Goal: Check status

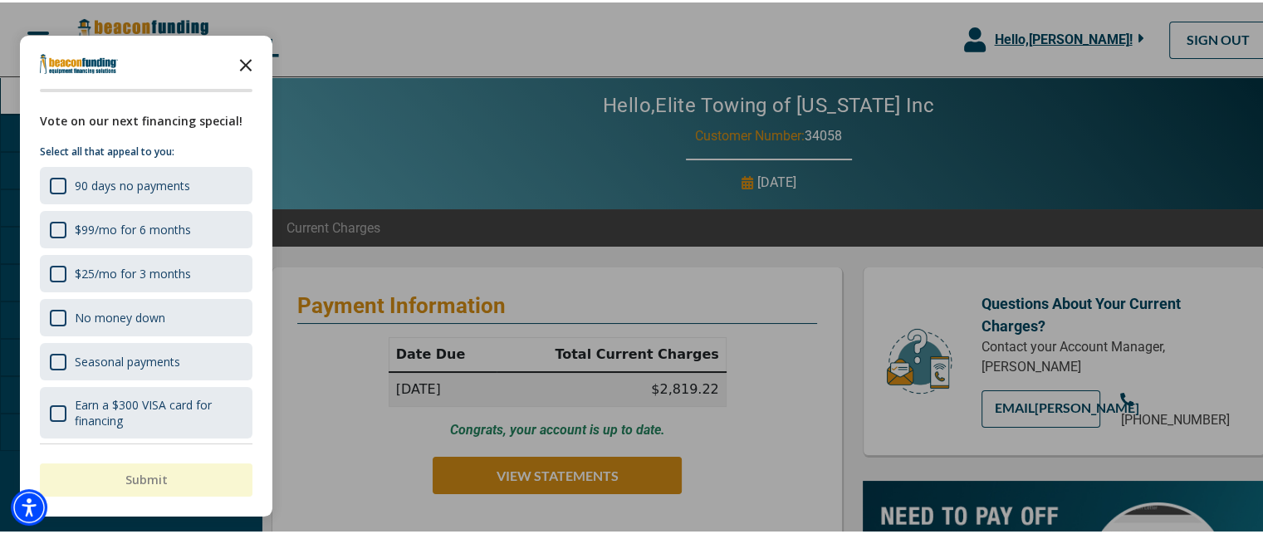
click at [240, 65] on icon "Close the survey" at bounding box center [245, 61] width 33 height 33
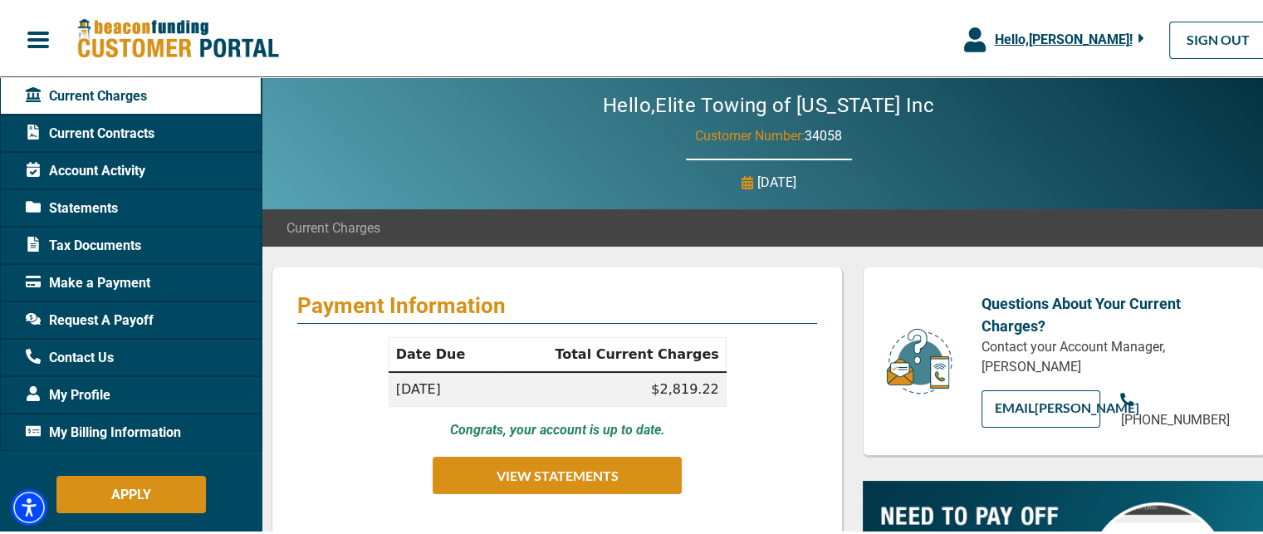
click at [87, 169] on span "Account Activity" at bounding box center [86, 169] width 120 height 20
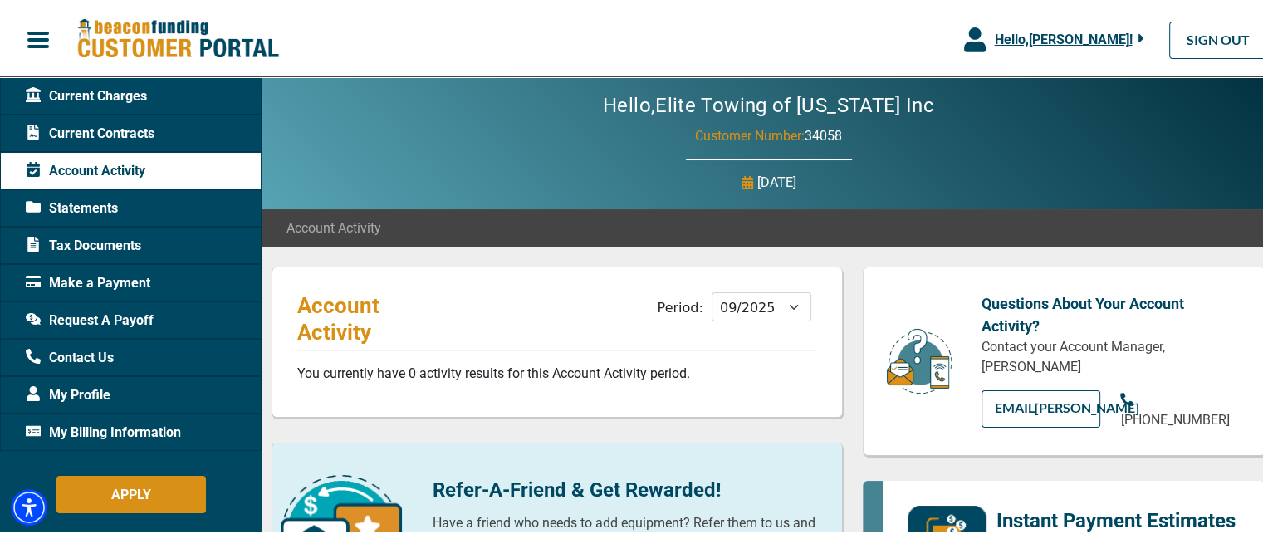
click at [90, 99] on span "Current Charges" at bounding box center [86, 94] width 121 height 20
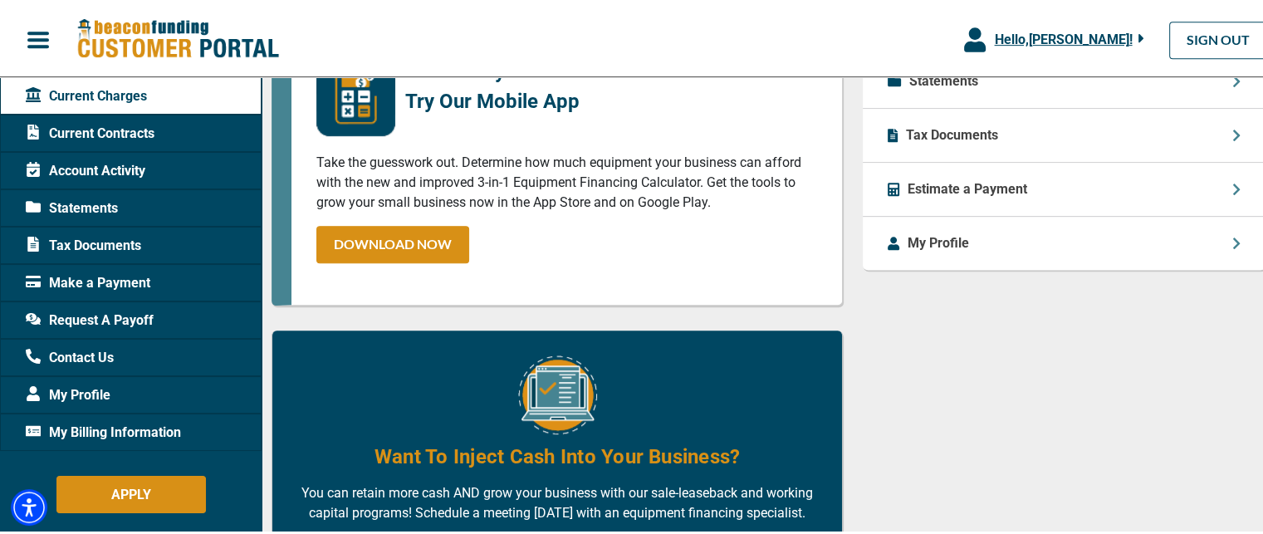
scroll to position [997, 0]
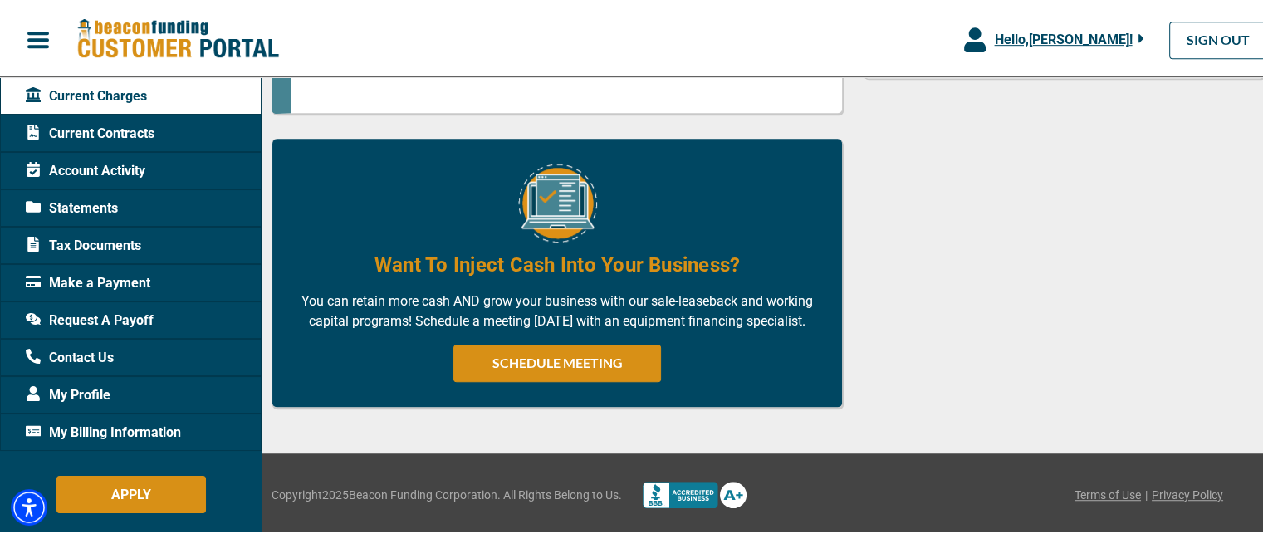
click at [115, 431] on span "My Billing Information" at bounding box center [103, 430] width 155 height 20
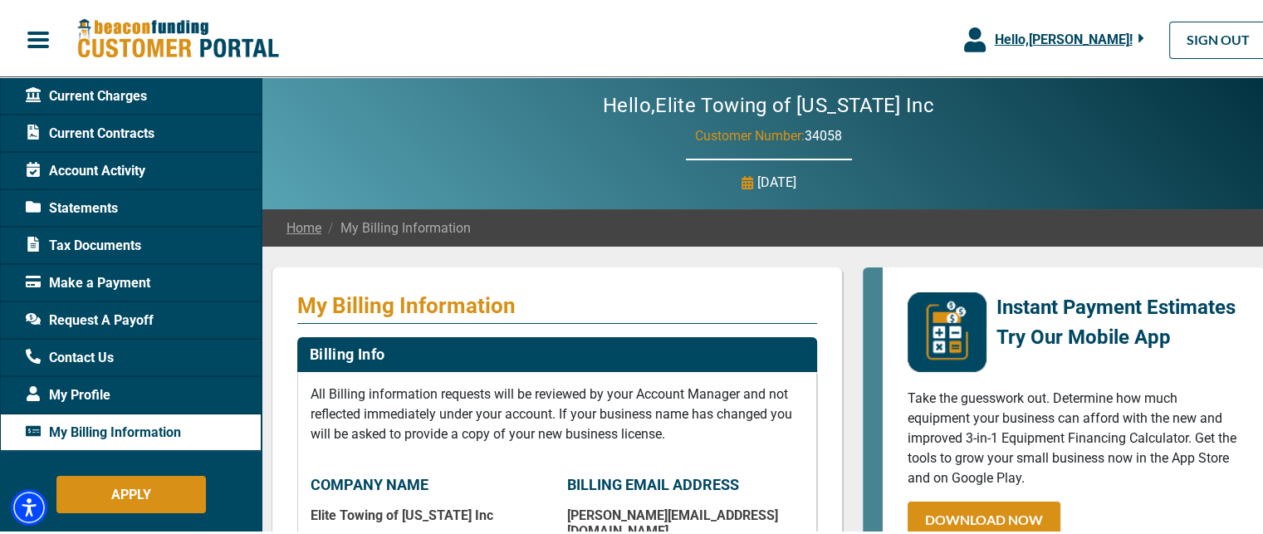
click at [88, 208] on span "Statements" at bounding box center [72, 206] width 92 height 20
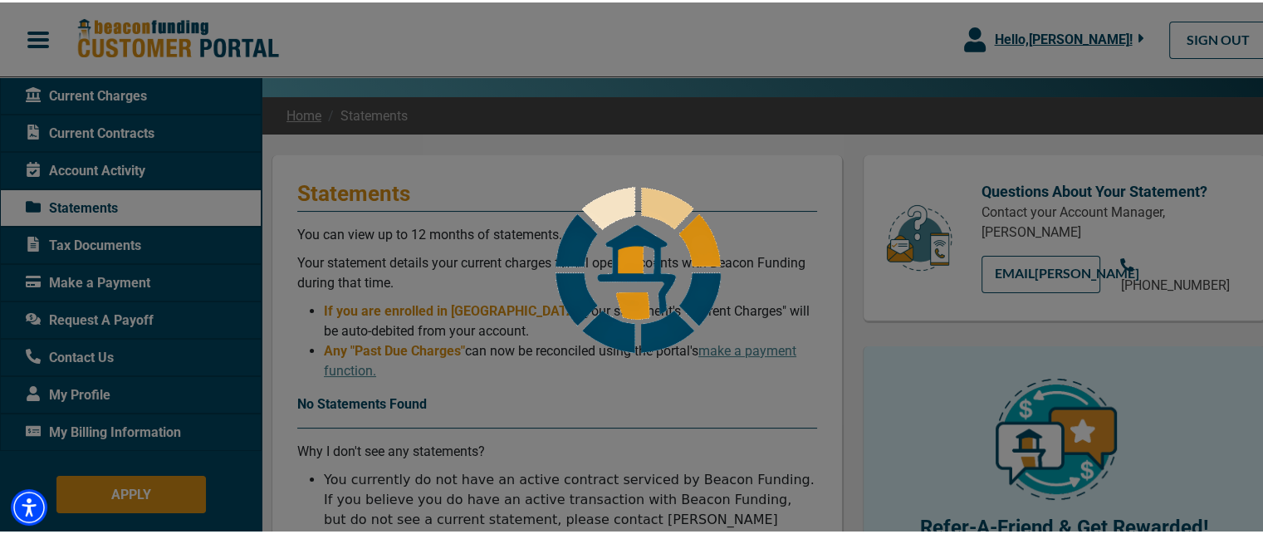
scroll to position [332, 0]
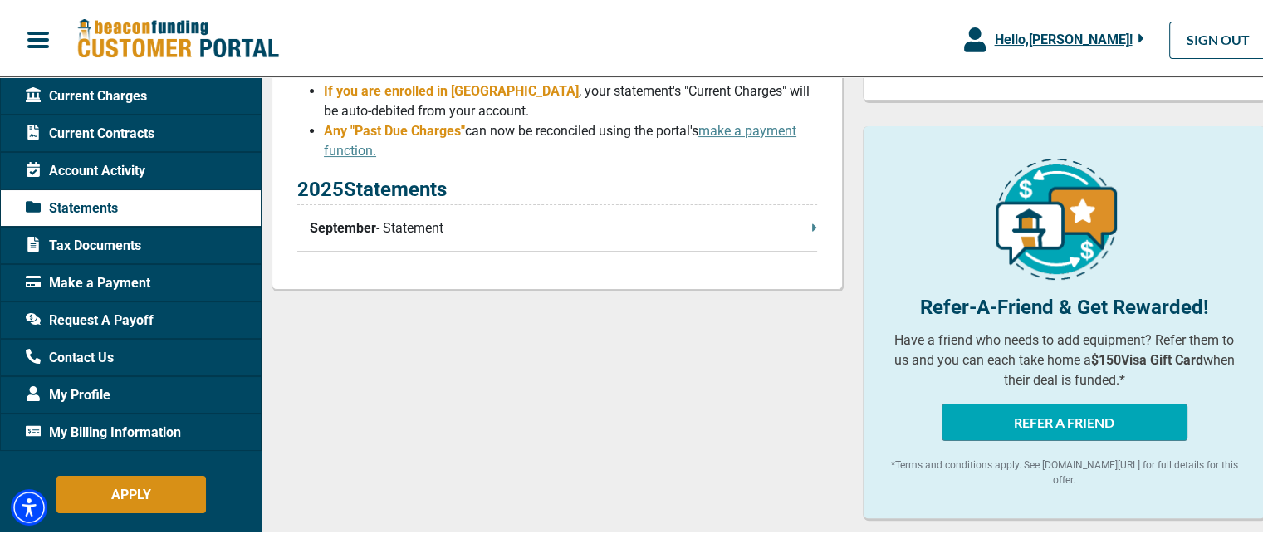
click at [556, 240] on div "2025 Statements September - Statement" at bounding box center [557, 210] width 520 height 77
click at [804, 224] on p "September - Statement" at bounding box center [564, 226] width 508 height 20
